Goal: Task Accomplishment & Management: Use online tool/utility

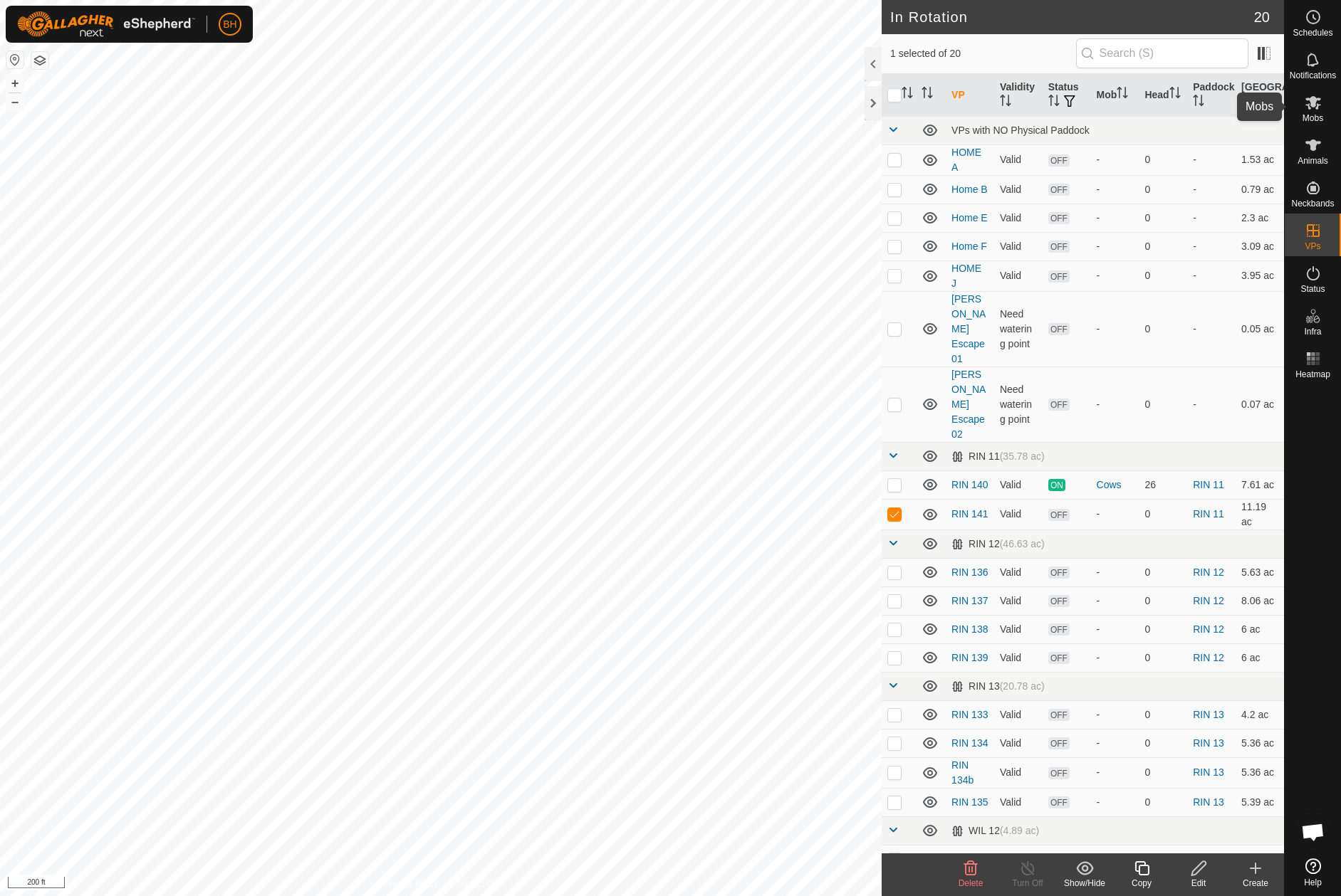
click at [1316, 116] on span "Mobs" at bounding box center [1312, 118] width 21 height 9
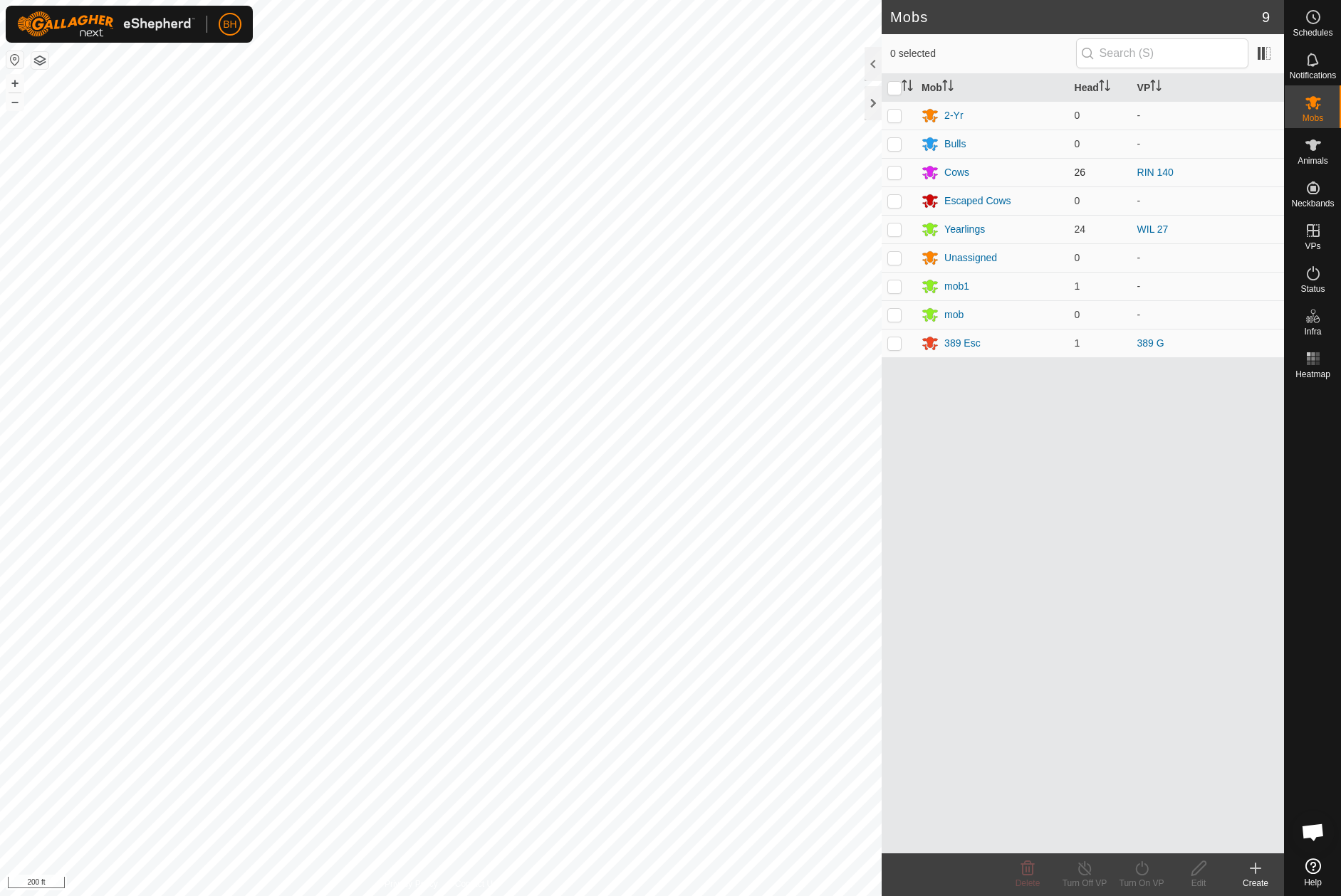
click at [905, 173] on td at bounding box center [899, 173] width 34 height 29
checkbox input "true"
click at [1139, 881] on div "Turn On VP" at bounding box center [1142, 883] width 57 height 13
click at [1149, 842] on link "Now" at bounding box center [1184, 837] width 141 height 29
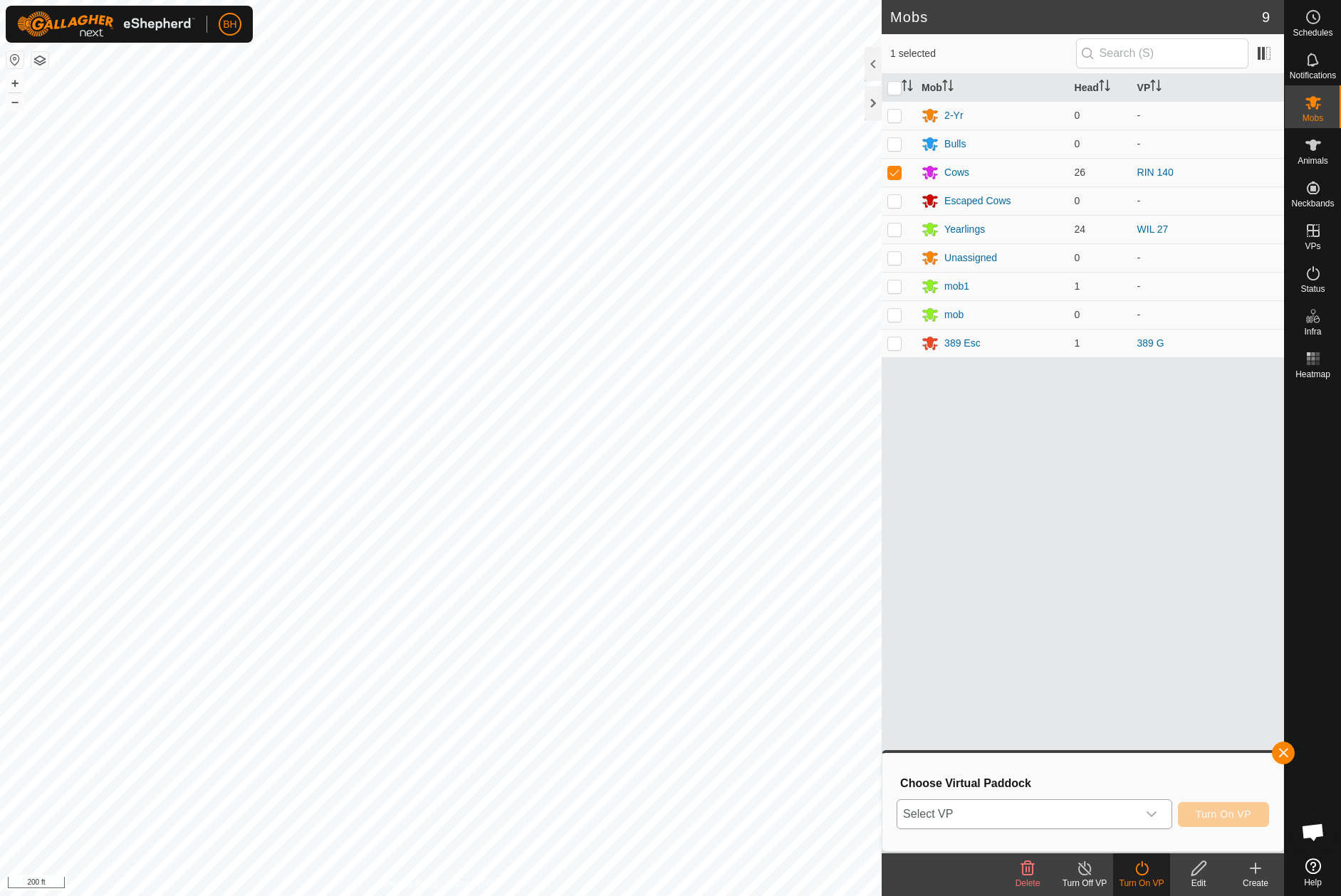
click at [1137, 821] on div "dropdown trigger" at bounding box center [1151, 815] width 29 height 29
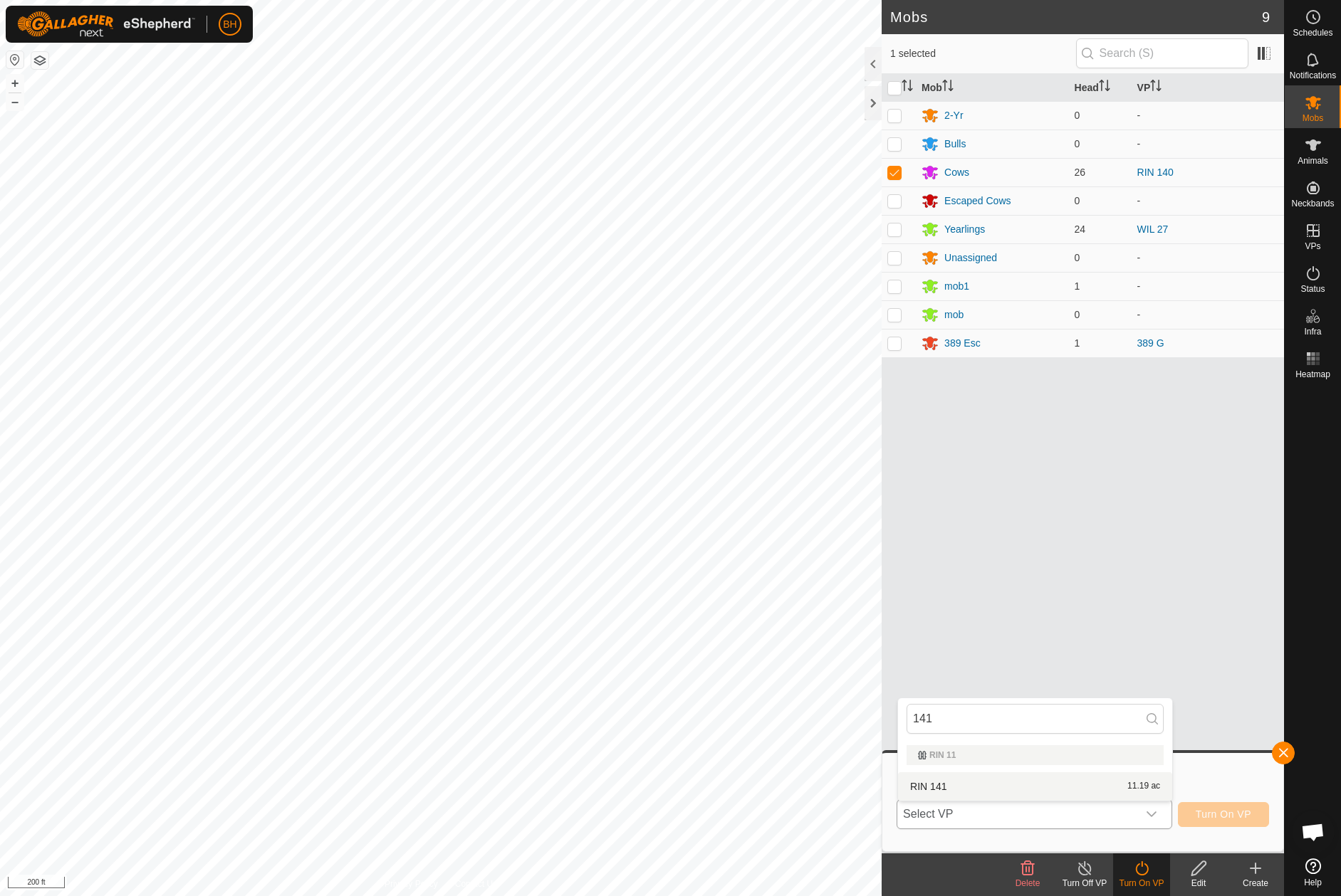
type input "141"
click at [1146, 789] on li "RIN 141 11.19 ac" at bounding box center [1035, 787] width 275 height 29
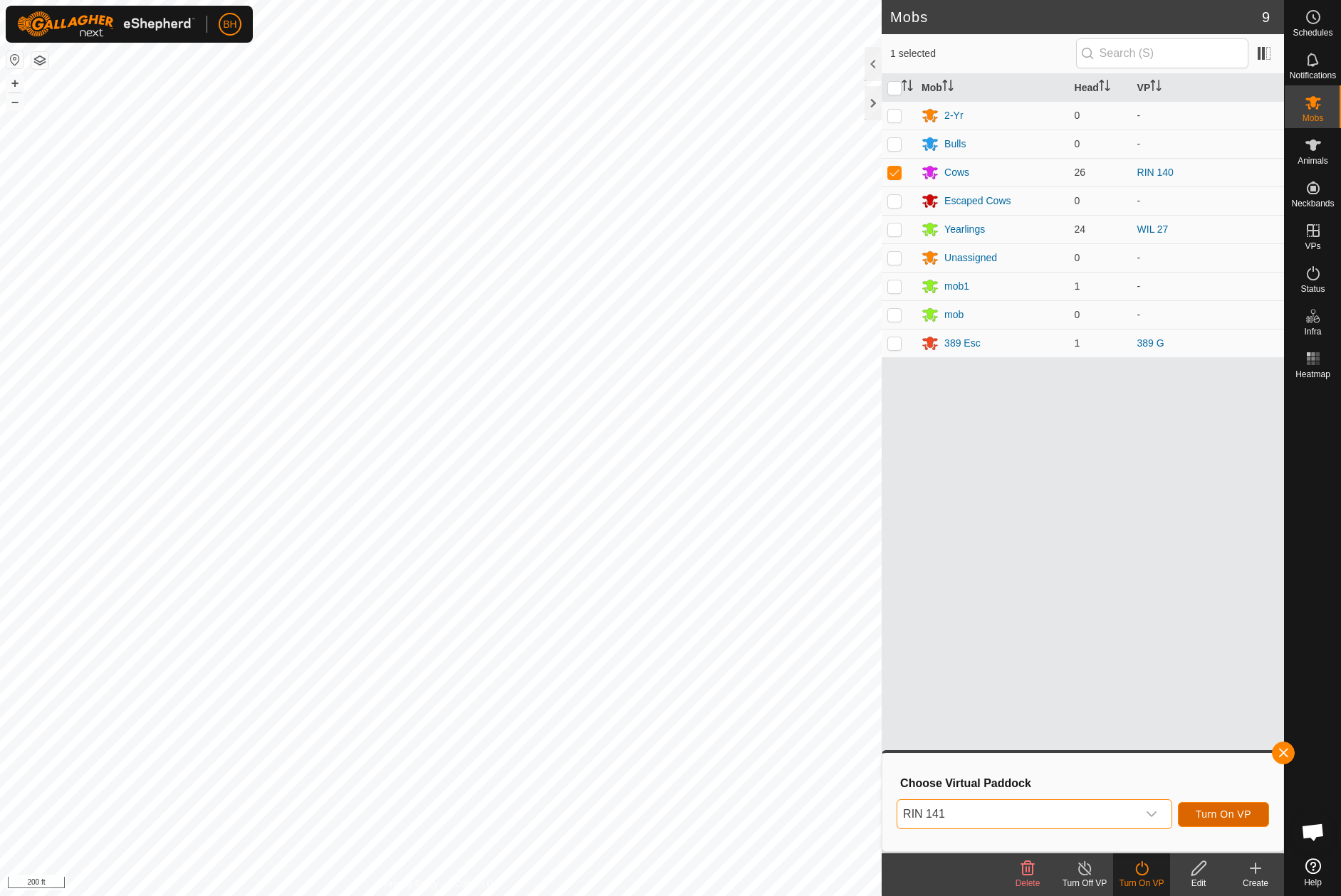
click at [1249, 816] on span "Turn On VP" at bounding box center [1224, 814] width 55 height 12
